Goal: Navigation & Orientation: Find specific page/section

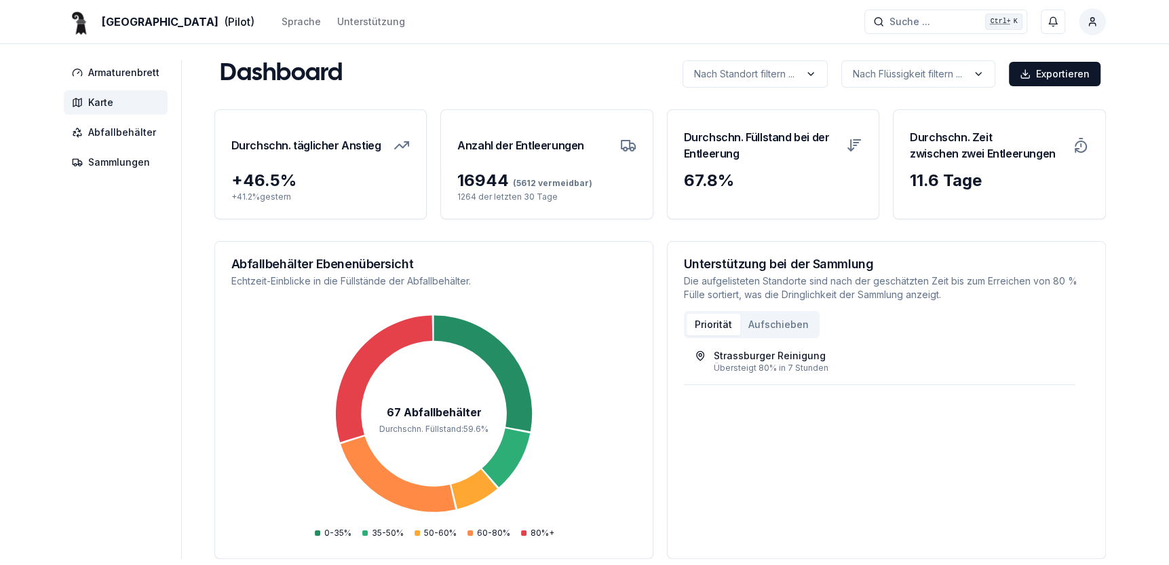
click at [98, 104] on span "Karte" at bounding box center [100, 103] width 25 height 14
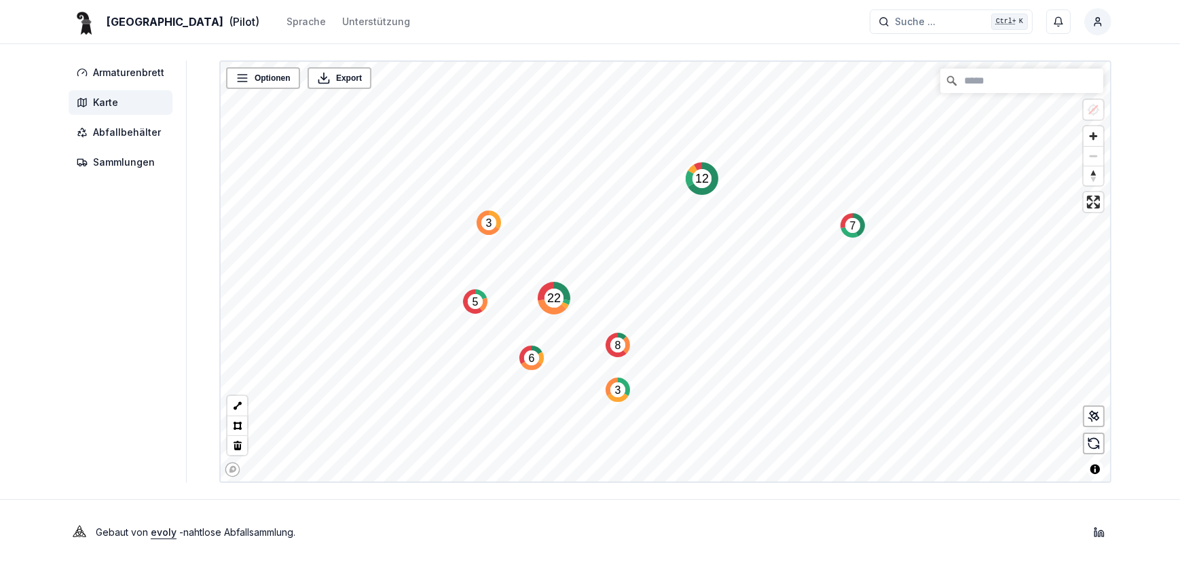
click at [699, 183] on text "12" at bounding box center [702, 179] width 14 height 14
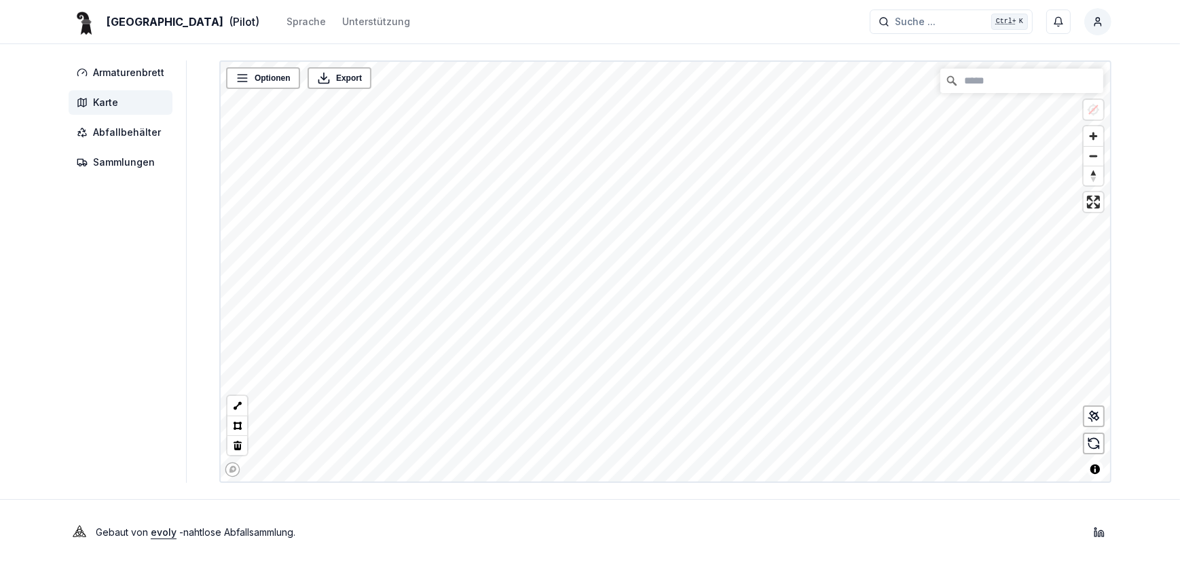
click at [692, 19] on div "Basel (Pilot) Sprache Unterstützung Suche ... Suche ... Ctrl+ K [PERSON_NAME] A…" at bounding box center [590, 282] width 1180 height 565
click at [644, 18] on div "Basel (Pilot) Sprache Unterstützung Suche ... Suche ... Ctrl+ K [PERSON_NAME] A…" at bounding box center [590, 282] width 1180 height 565
click at [146, 339] on div "Armaturenbrett Karte Abfallbehälter Sammlungen Optionen Export © Mapbox © OpenS…" at bounding box center [590, 271] width 1086 height 422
click at [119, 329] on div "Armaturenbrett Karte Abfallbehälter Sammlungen Optionen Export © Mapbox © OpenS…" at bounding box center [590, 271] width 1086 height 422
